Goal: Find specific page/section: Find specific page/section

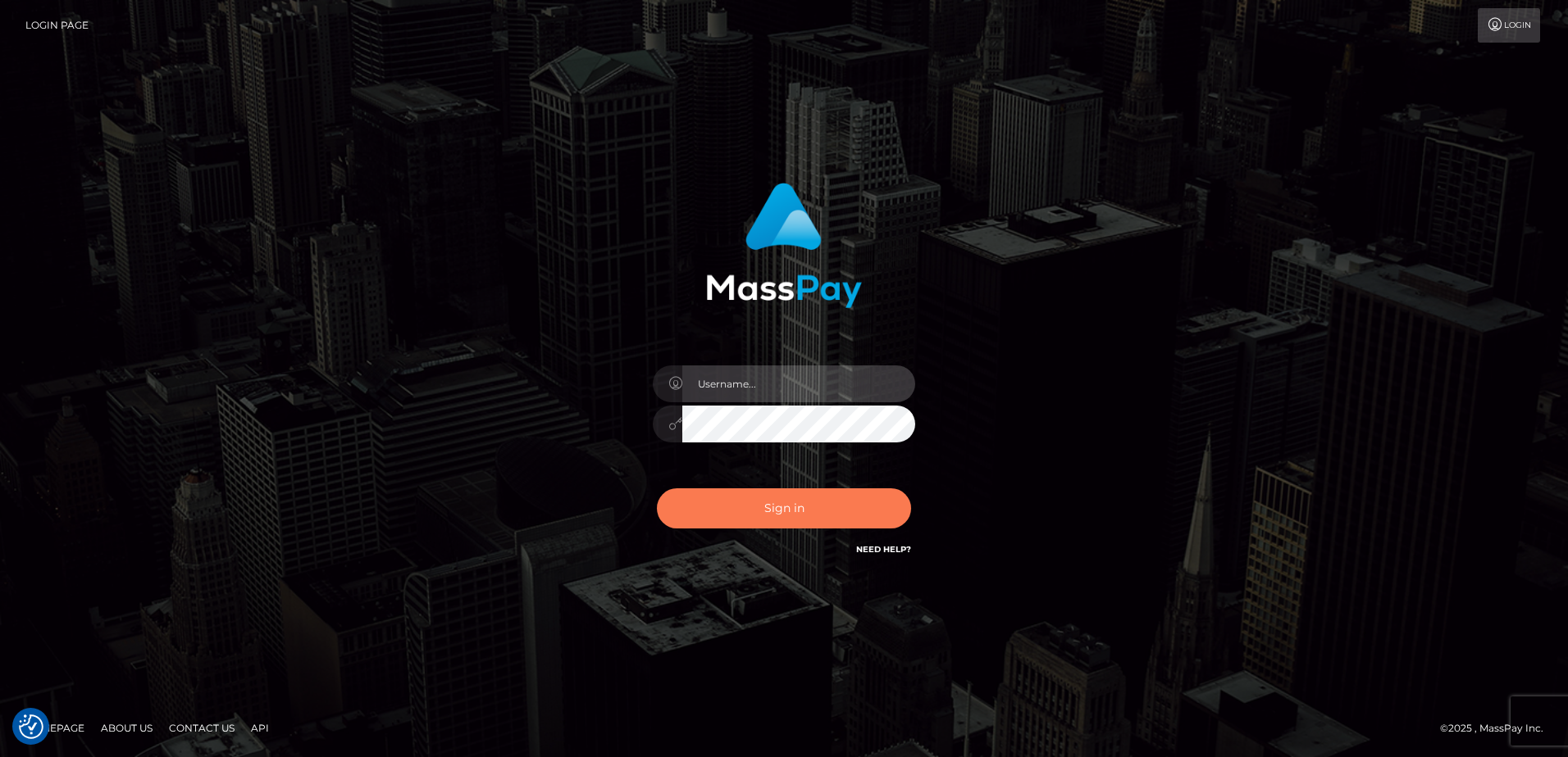
type input "[PERSON_NAME].of"
click at [800, 521] on button "Sign in" at bounding box center [784, 509] width 255 height 40
type input "[PERSON_NAME].of"
click at [803, 511] on button "Sign in" at bounding box center [784, 509] width 255 height 40
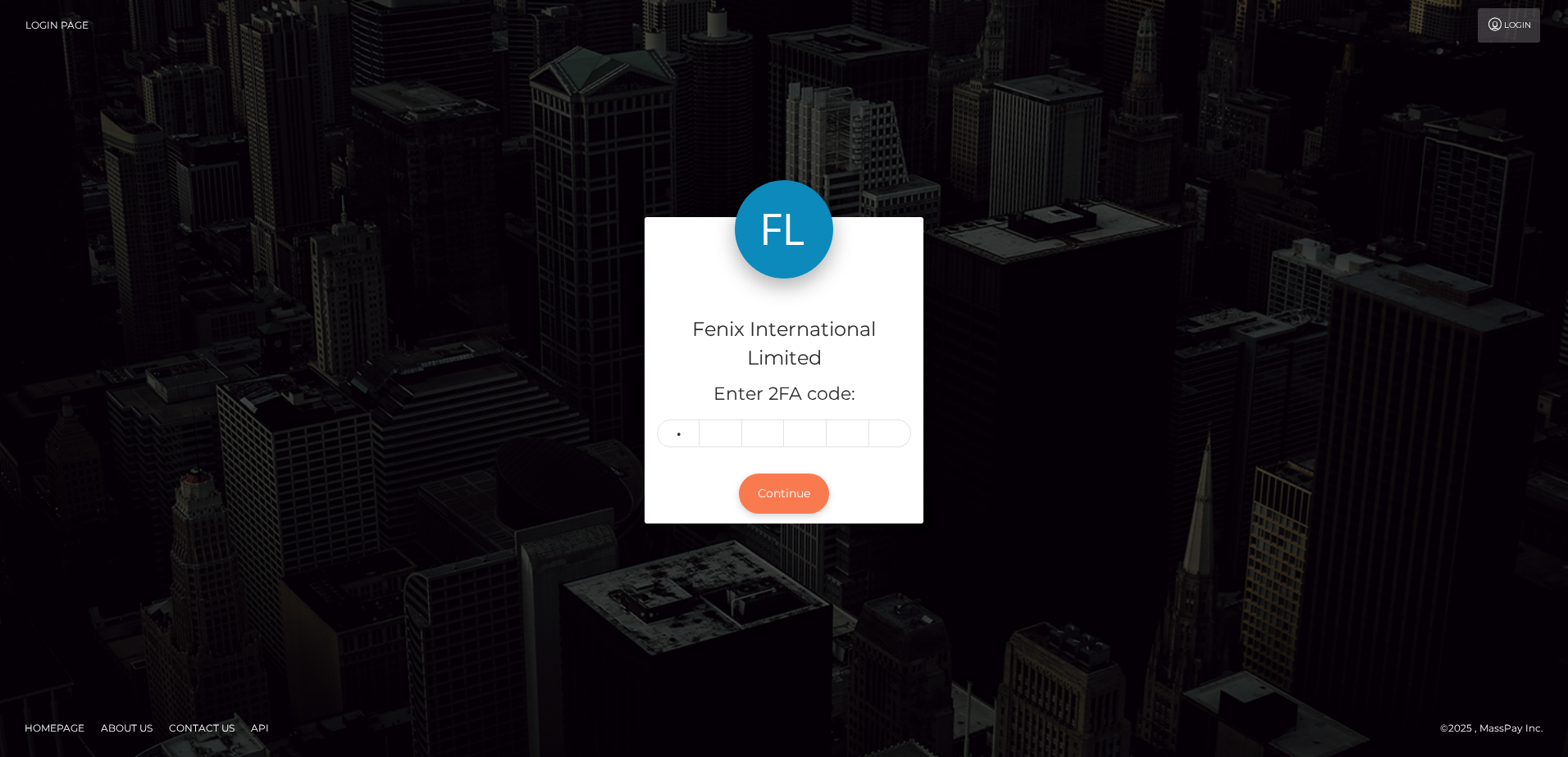
type input "0"
type input "2"
type input "4"
type input "5"
type input "8"
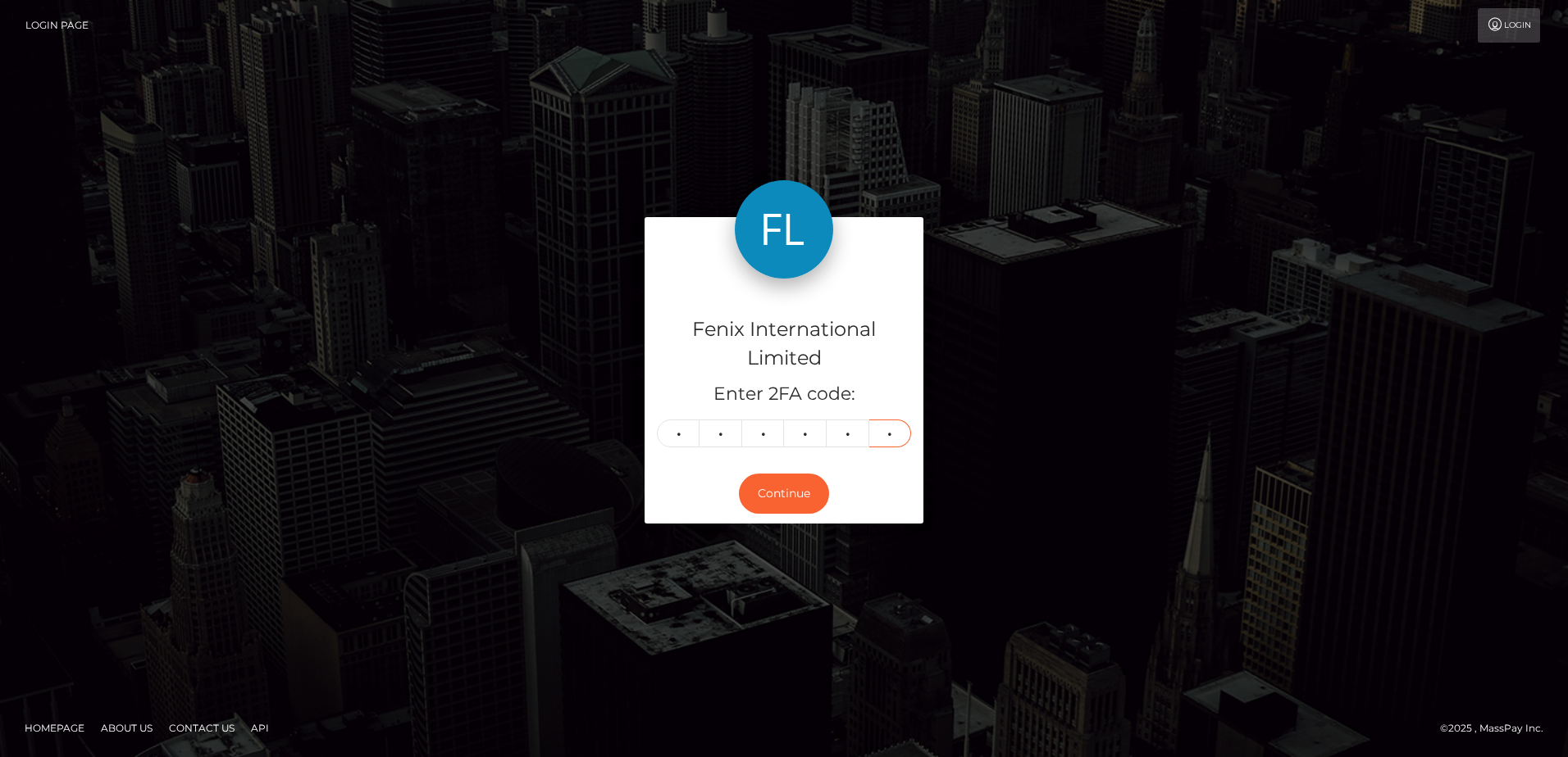
type input "5"
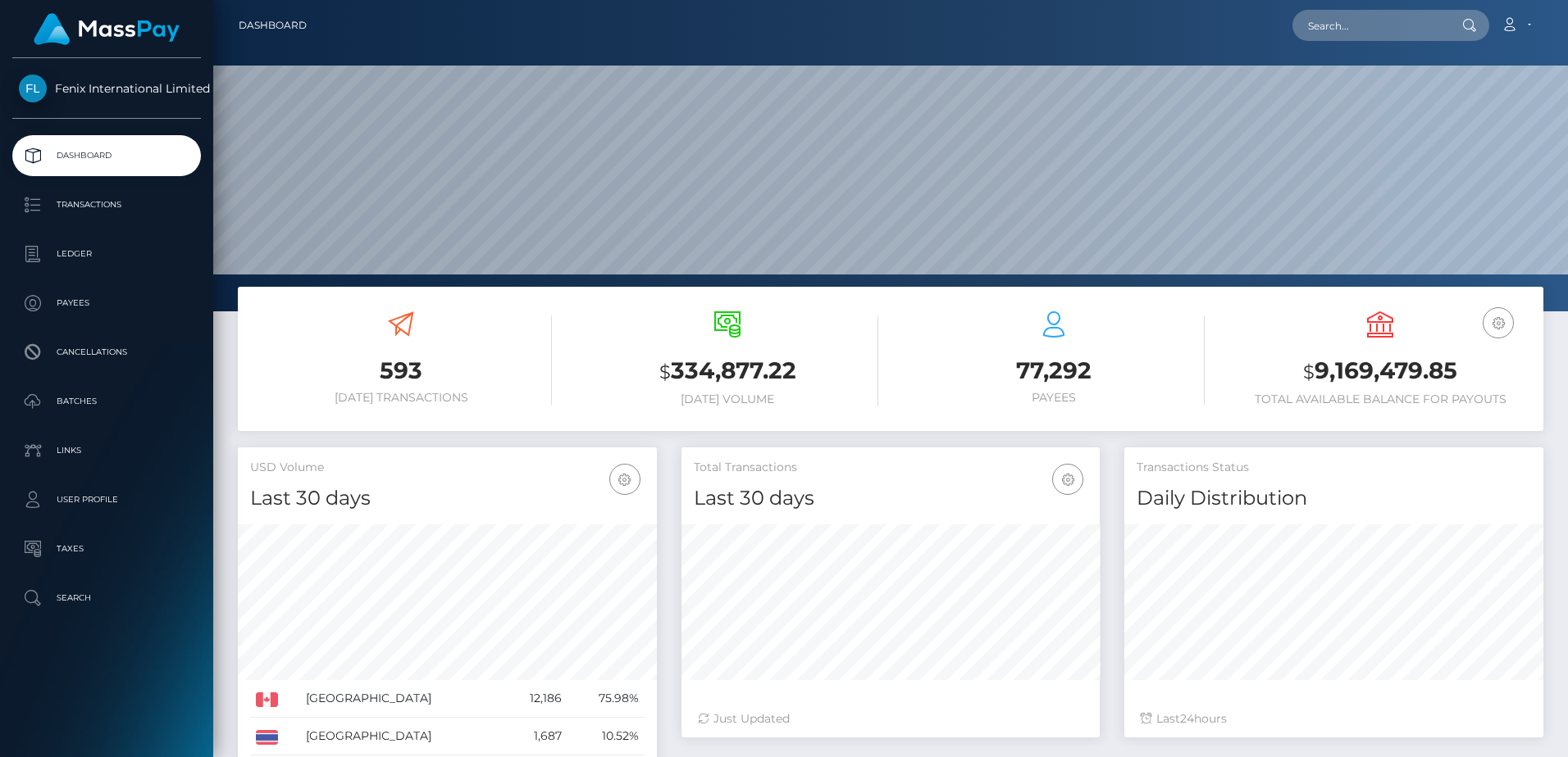
scroll to position [291, 419]
click at [1377, 30] on input "text" at bounding box center [1369, 26] width 154 height 31
paste input "75572652"
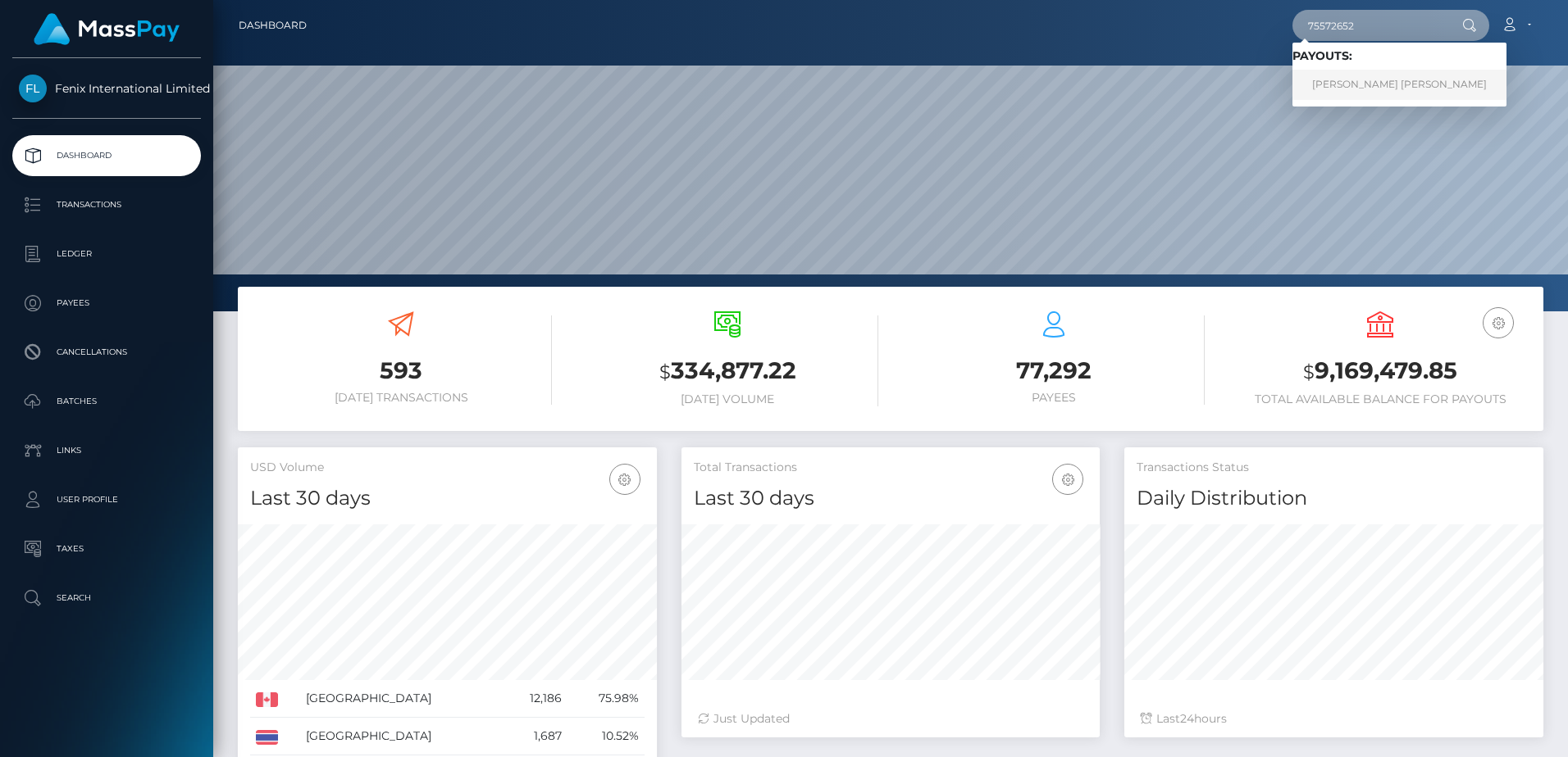
type input "75572652"
click at [1359, 90] on link "EMMA MARIE CAROLE SPENCE" at bounding box center [1399, 84] width 214 height 30
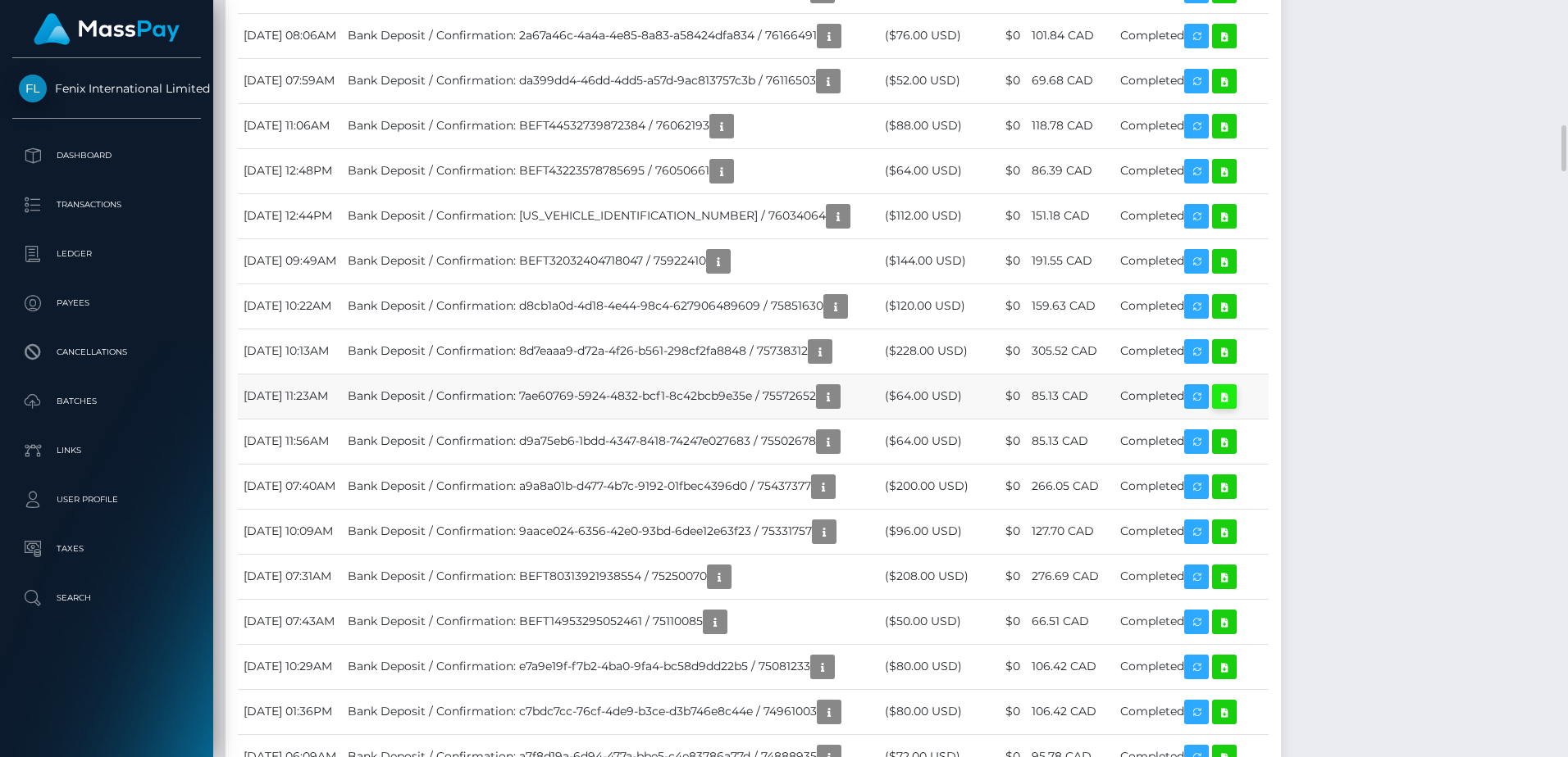
scroll to position [197, 419]
click at [1235, 407] on icon at bounding box center [1224, 397] width 19 height 20
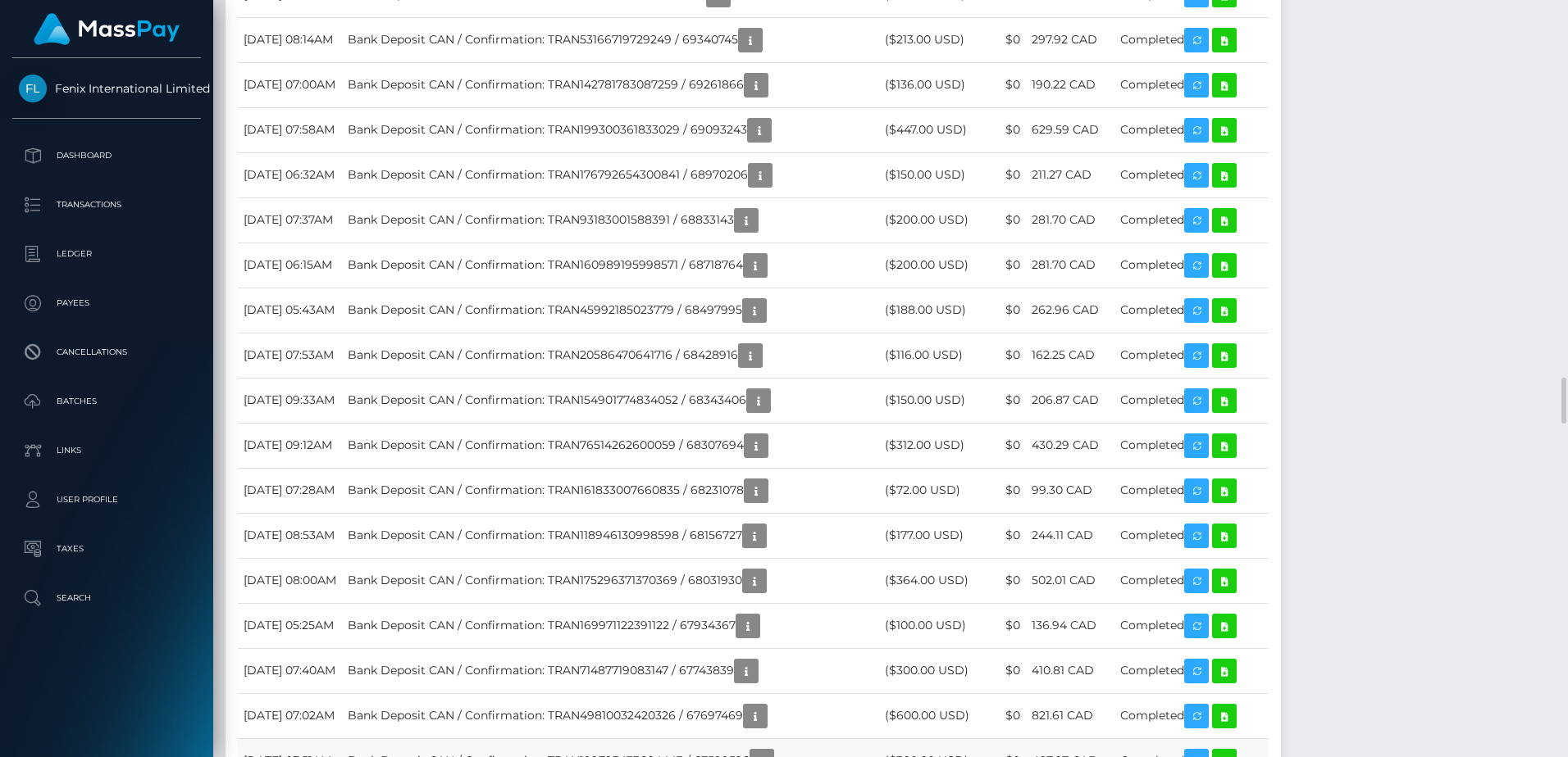
scroll to position [6638, 0]
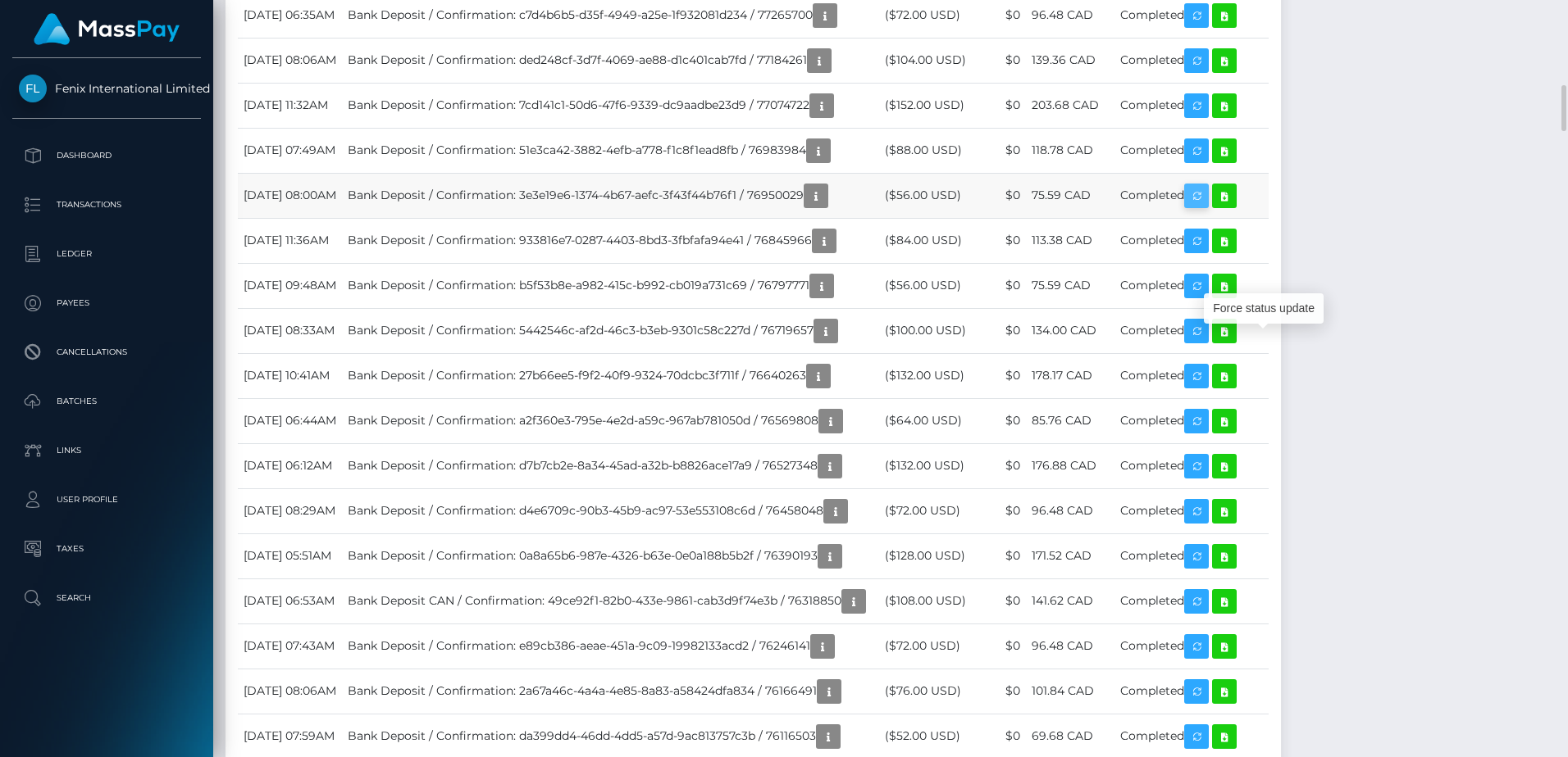
scroll to position [197, 419]
click at [1235, 207] on icon at bounding box center [1224, 196] width 19 height 20
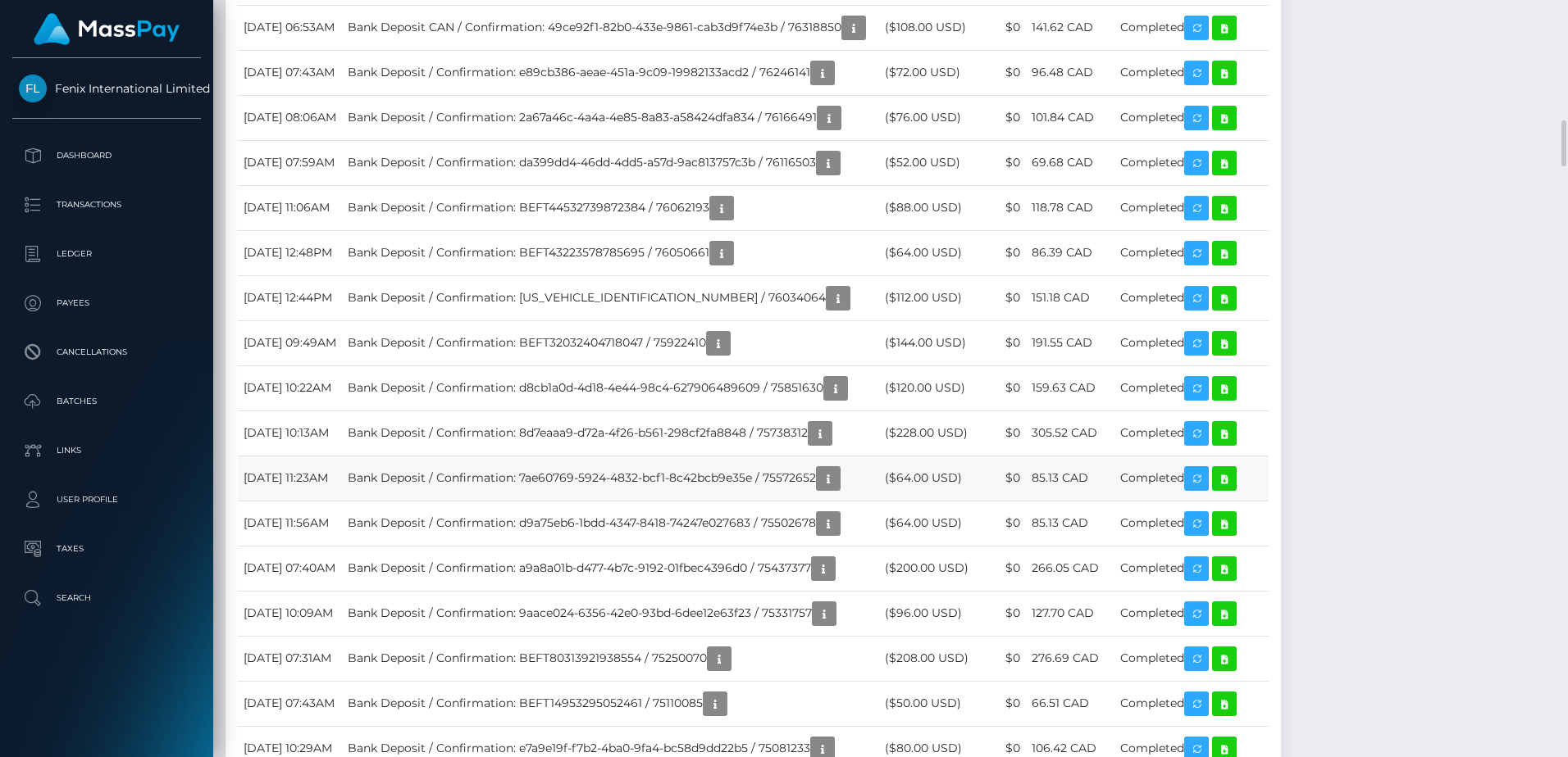
click at [866, 501] on td "Bank Deposit / Confirmation: 7ae60769-5924-4832-bcf1-8c42bcb9e35e / 75572652" at bounding box center [610, 478] width 537 height 45
copy td "75572652"
click at [1235, 490] on icon at bounding box center [1224, 479] width 19 height 20
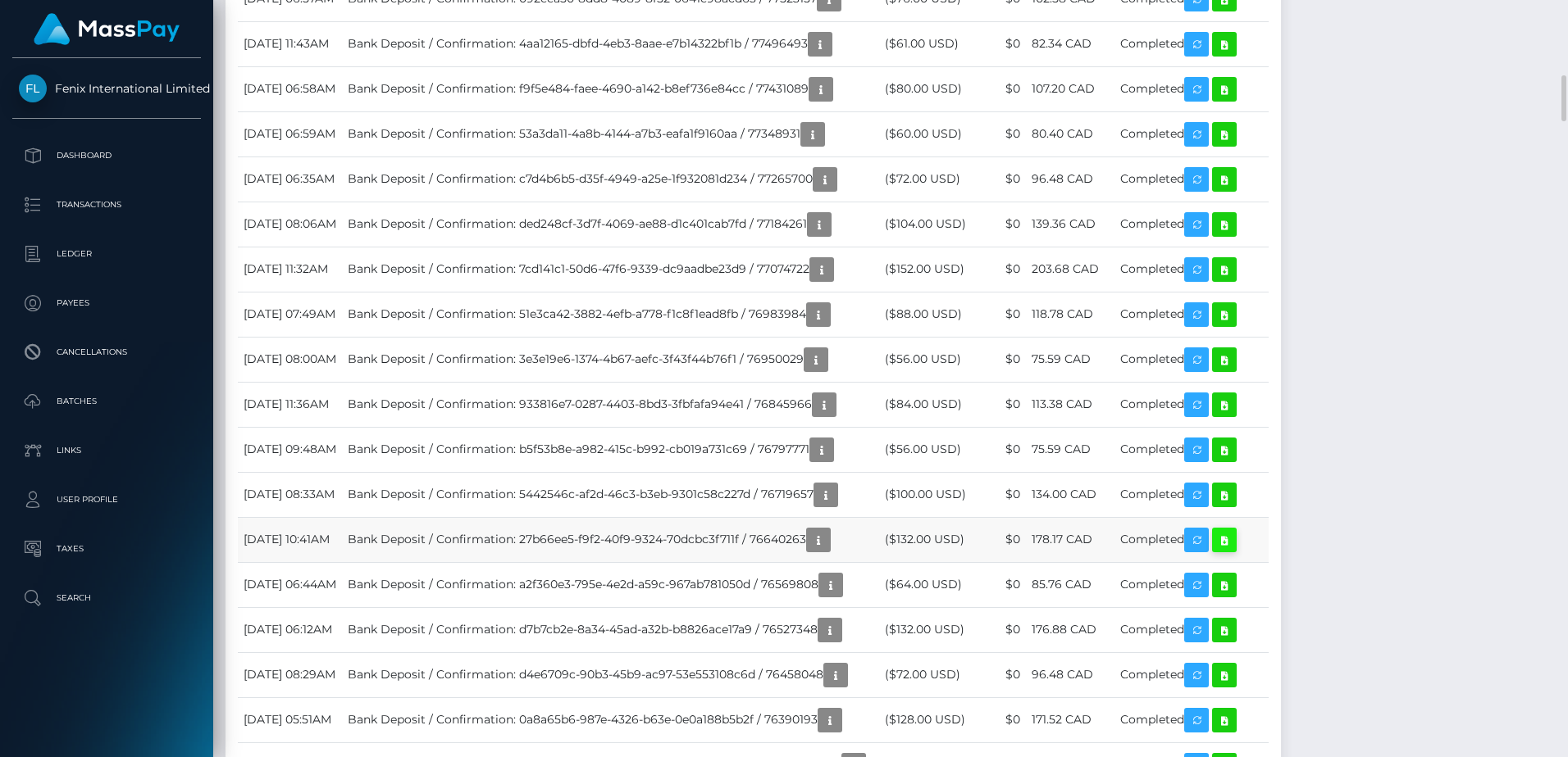
click at [1235, 551] on icon at bounding box center [1224, 540] width 19 height 20
